Goal: Find specific page/section: Find specific page/section

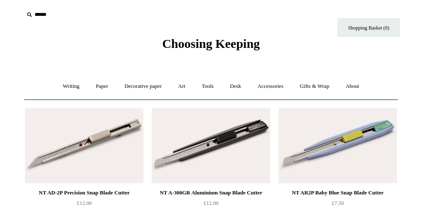
click at [211, 86] on link "Tools +" at bounding box center [207, 86] width 27 height 22
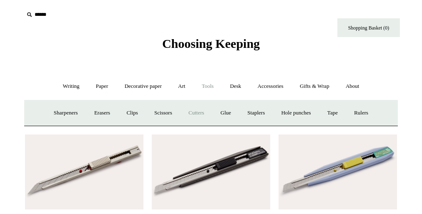
click at [211, 110] on link "Cutters" at bounding box center [196, 113] width 31 height 22
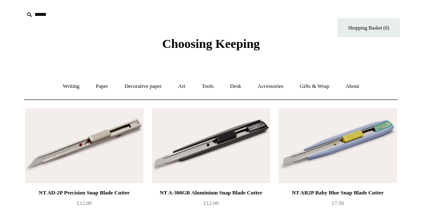
click at [211, 86] on link "Tools +" at bounding box center [207, 86] width 27 height 22
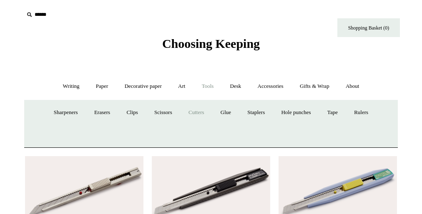
click at [211, 110] on link "Cutters" at bounding box center [196, 113] width 31 height 22
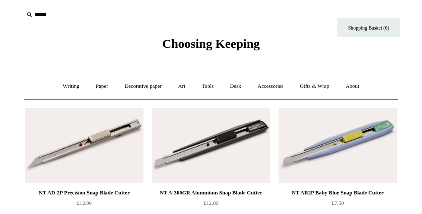
click at [211, 86] on link "Tools +" at bounding box center [207, 86] width 27 height 22
